Goal: Task Accomplishment & Management: Manage account settings

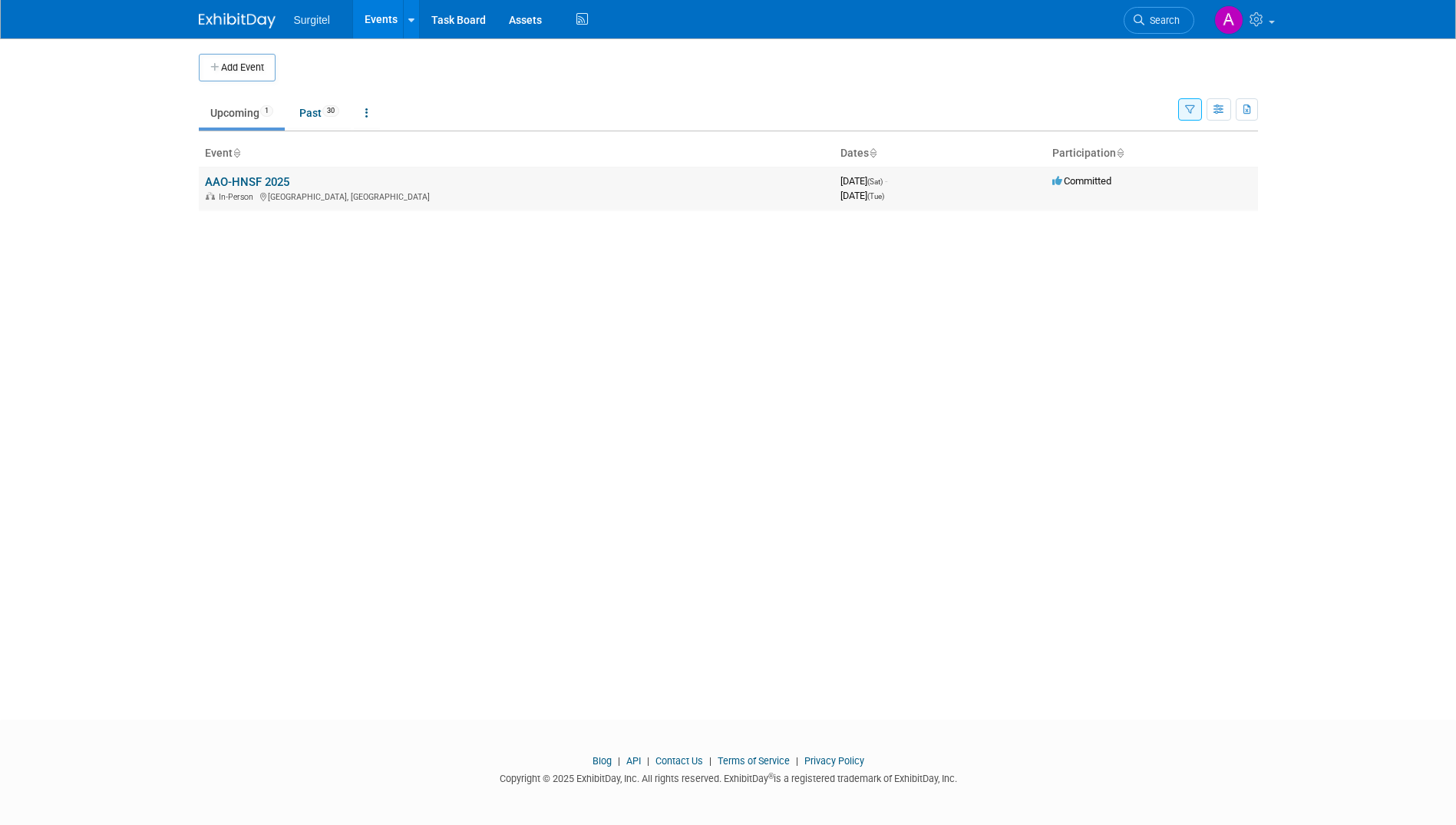
click at [336, 190] on div "In-Person [GEOGRAPHIC_DATA], [GEOGRAPHIC_DATA]" at bounding box center [516, 195] width 623 height 12
click at [270, 180] on link "AAO-HNSF 2025" at bounding box center [247, 182] width 85 height 14
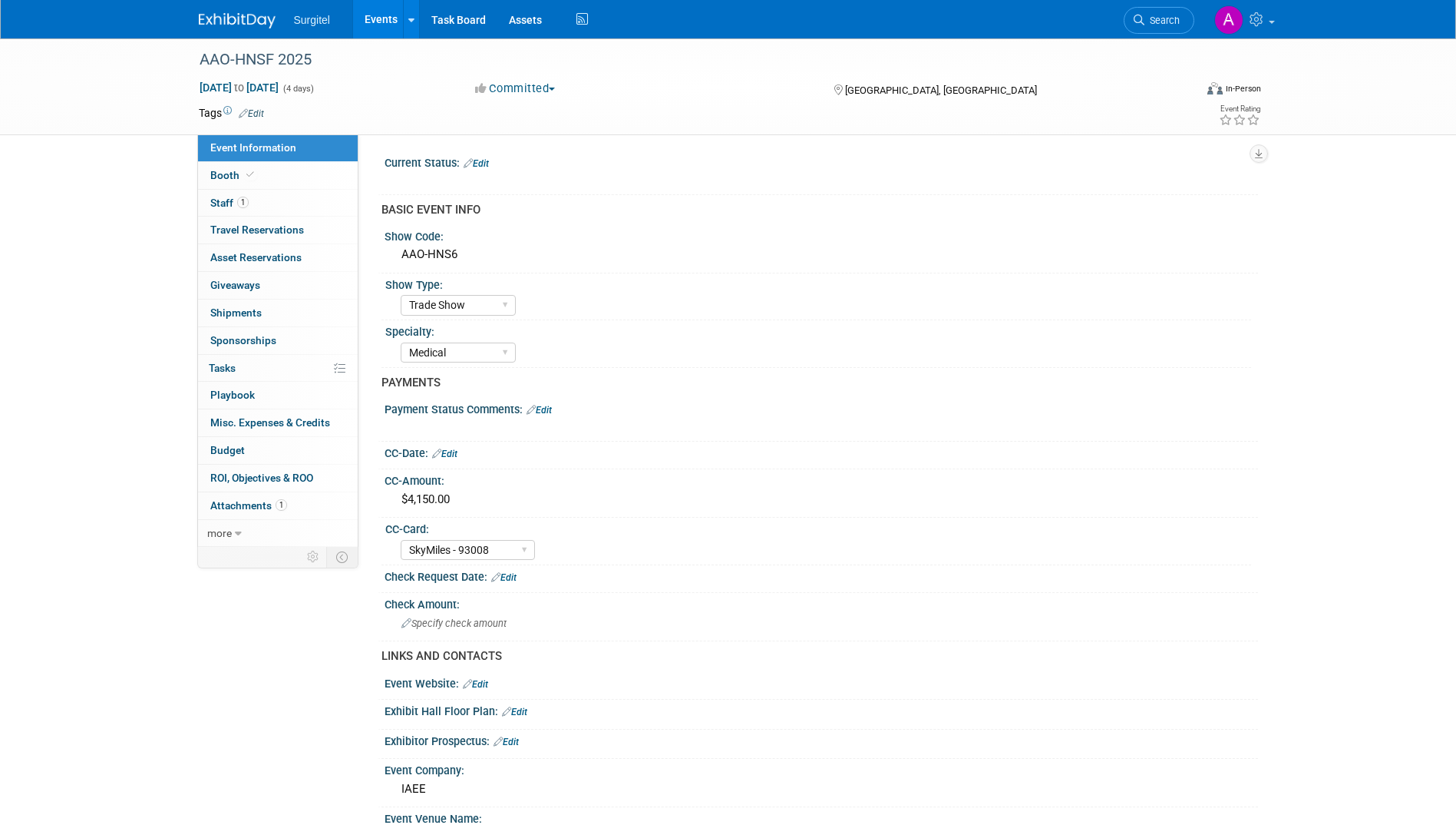
select select "Trade Show"
select select "Medical"
select select "SkyMiles - 93008"
select select "No"
